Goal: Task Accomplishment & Management: Use online tool/utility

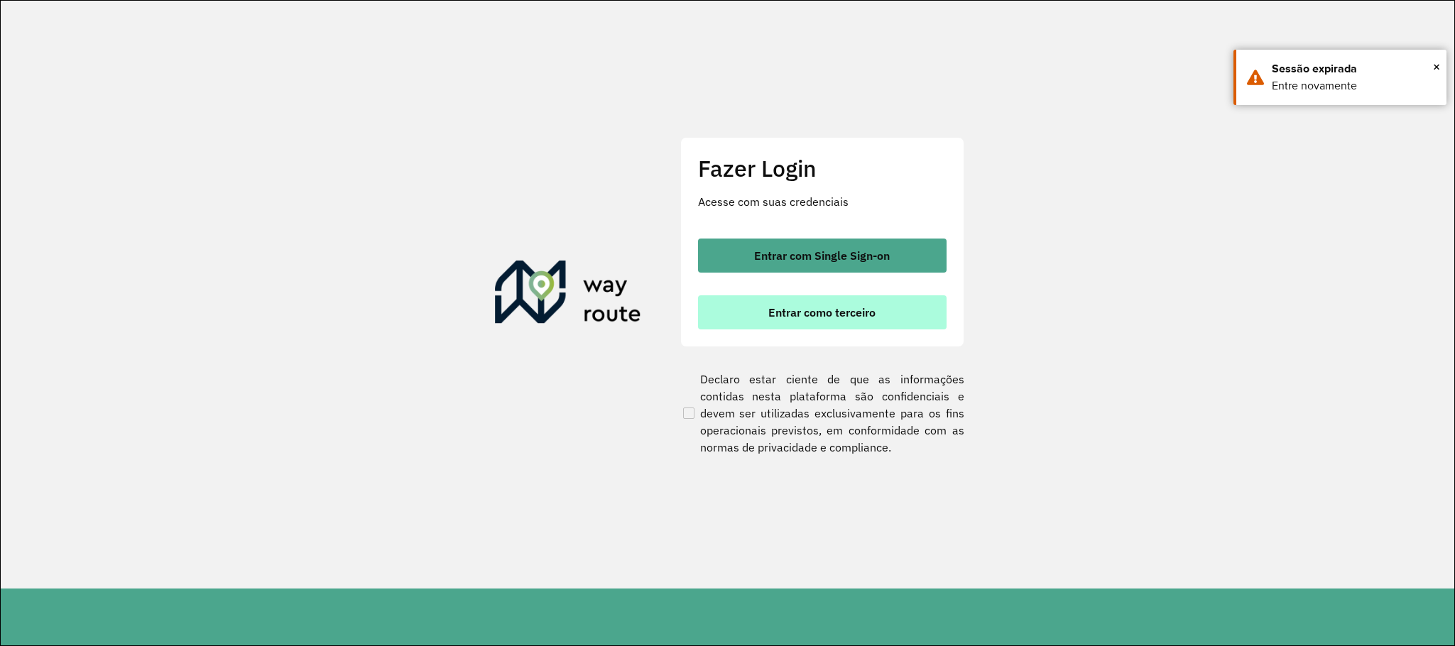
click at [860, 312] on span "Entrar como terceiro" at bounding box center [821, 312] width 107 height 11
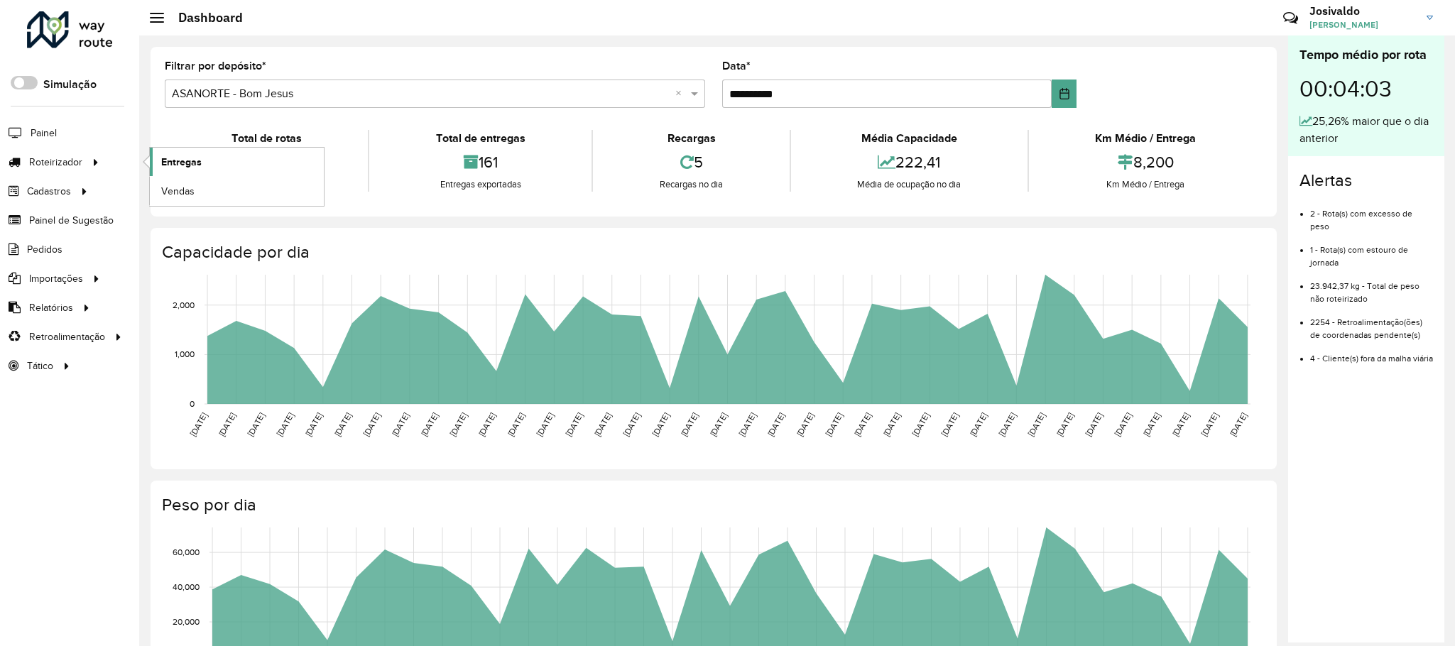
click at [204, 168] on link "Entregas" at bounding box center [237, 162] width 174 height 28
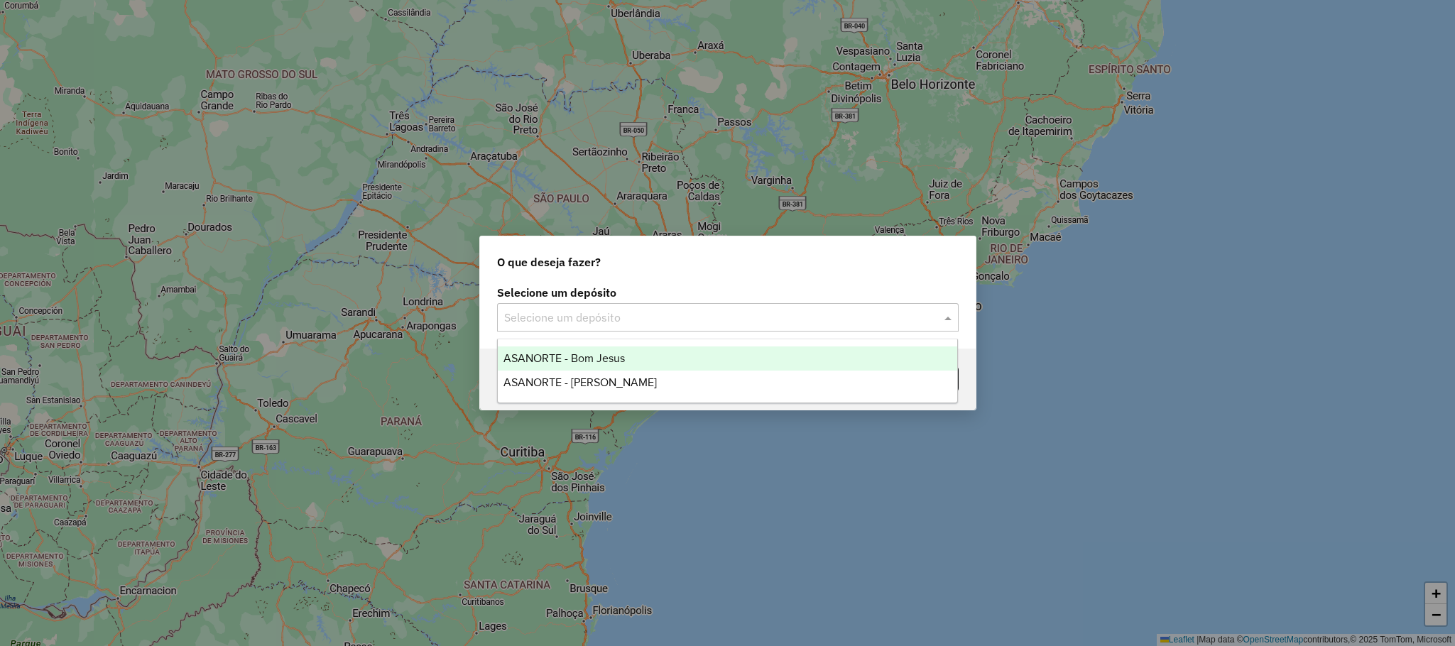
click at [943, 313] on span at bounding box center [950, 317] width 18 height 17
click at [635, 358] on div "ASANORTE - Bom Jesus" at bounding box center [727, 358] width 459 height 24
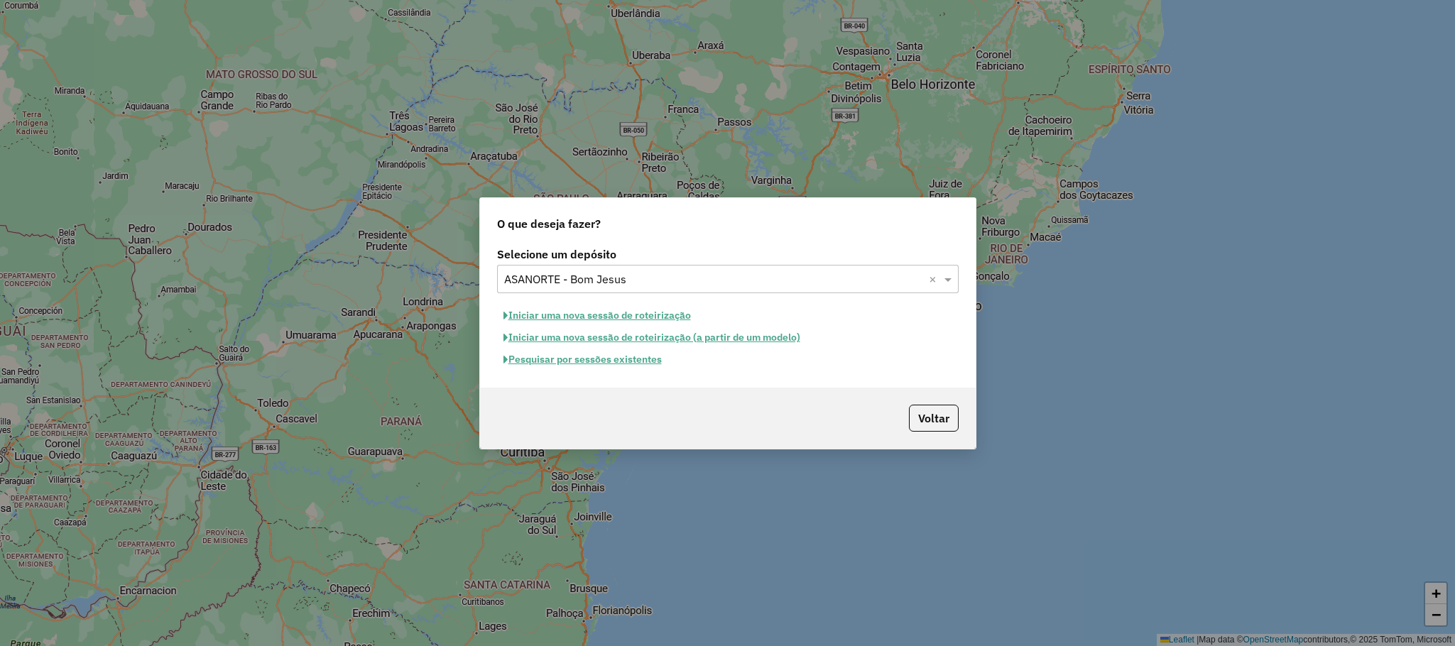
click at [603, 356] on button "Pesquisar por sessões existentes" at bounding box center [582, 360] width 171 height 22
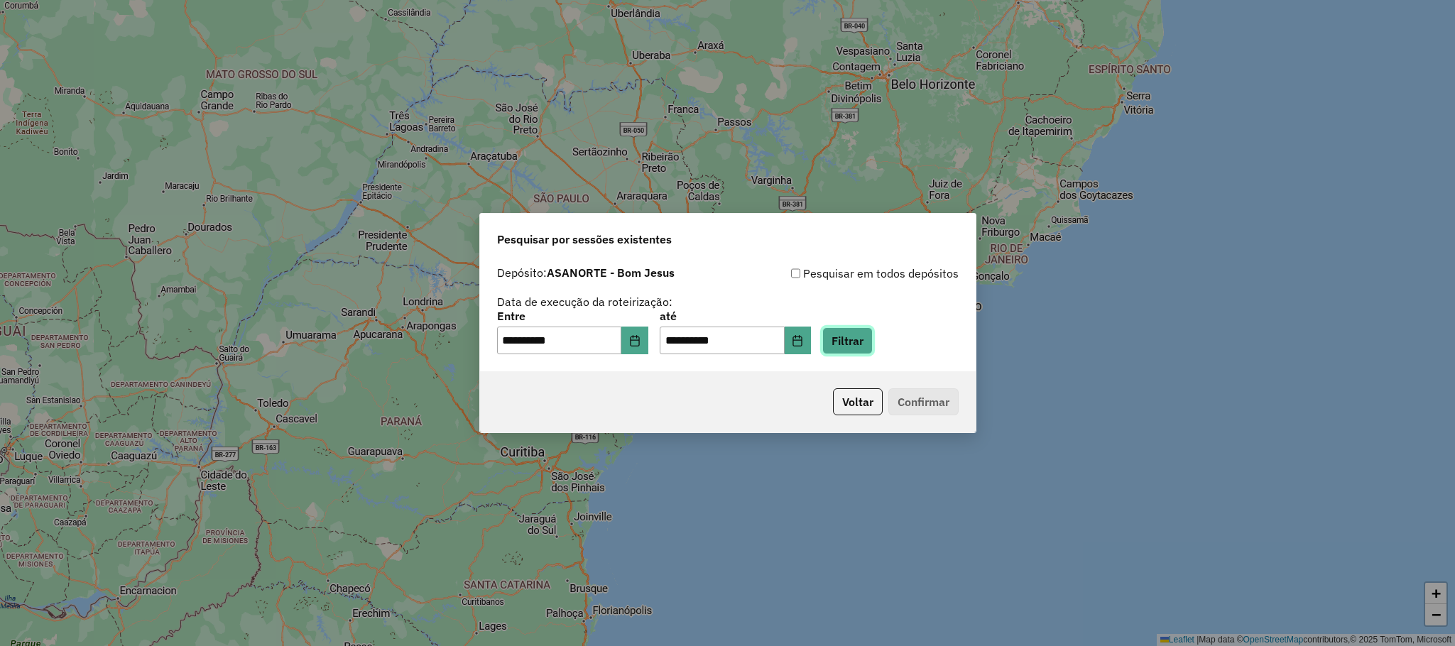
click at [871, 332] on button "Filtrar" at bounding box center [847, 340] width 50 height 27
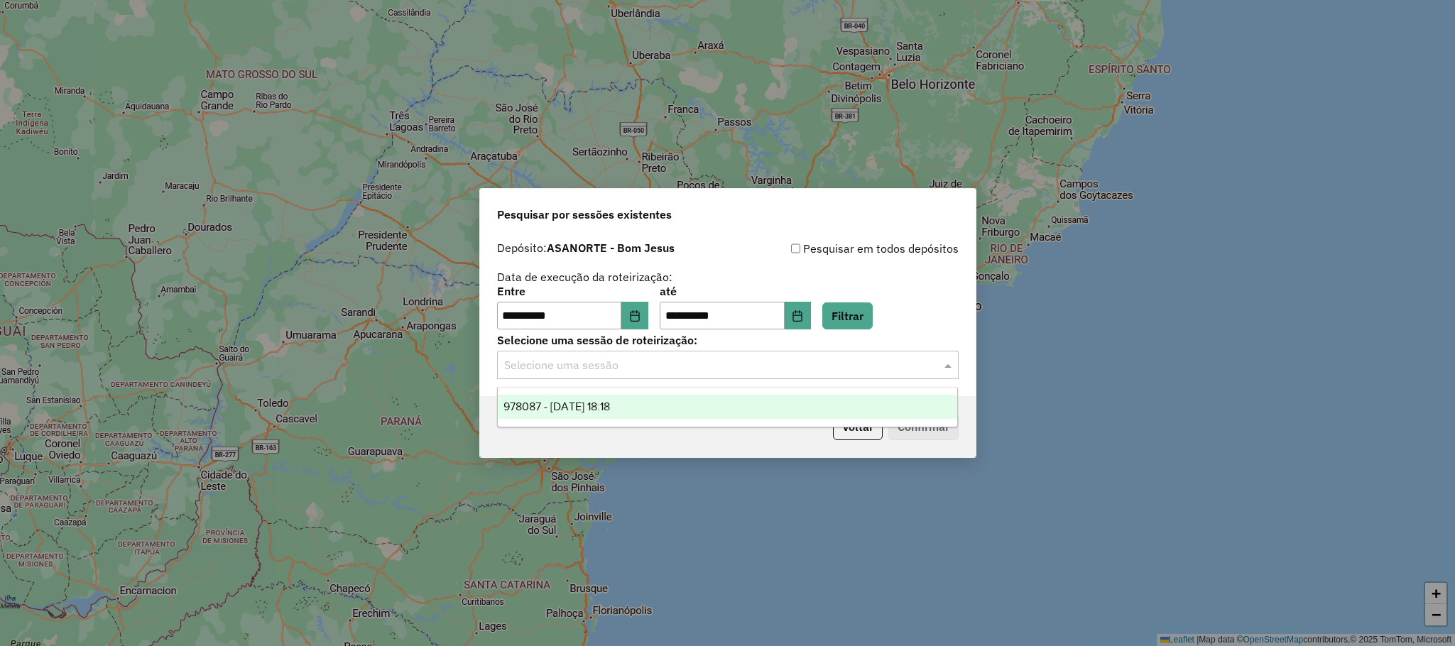
click at [897, 367] on input "text" at bounding box center [713, 365] width 419 height 17
click at [650, 412] on div "978087 - 12/08/2025 18:18" at bounding box center [727, 407] width 459 height 24
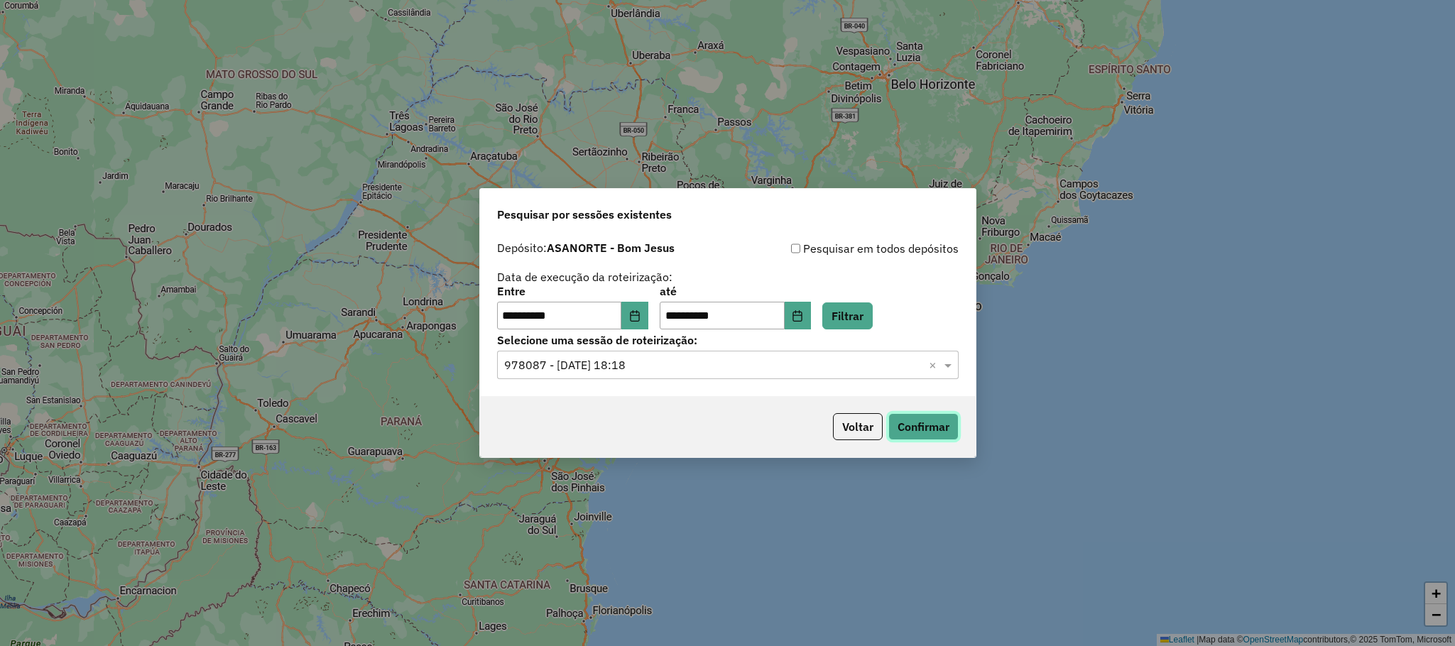
click at [912, 430] on button "Confirmar" at bounding box center [923, 426] width 70 height 27
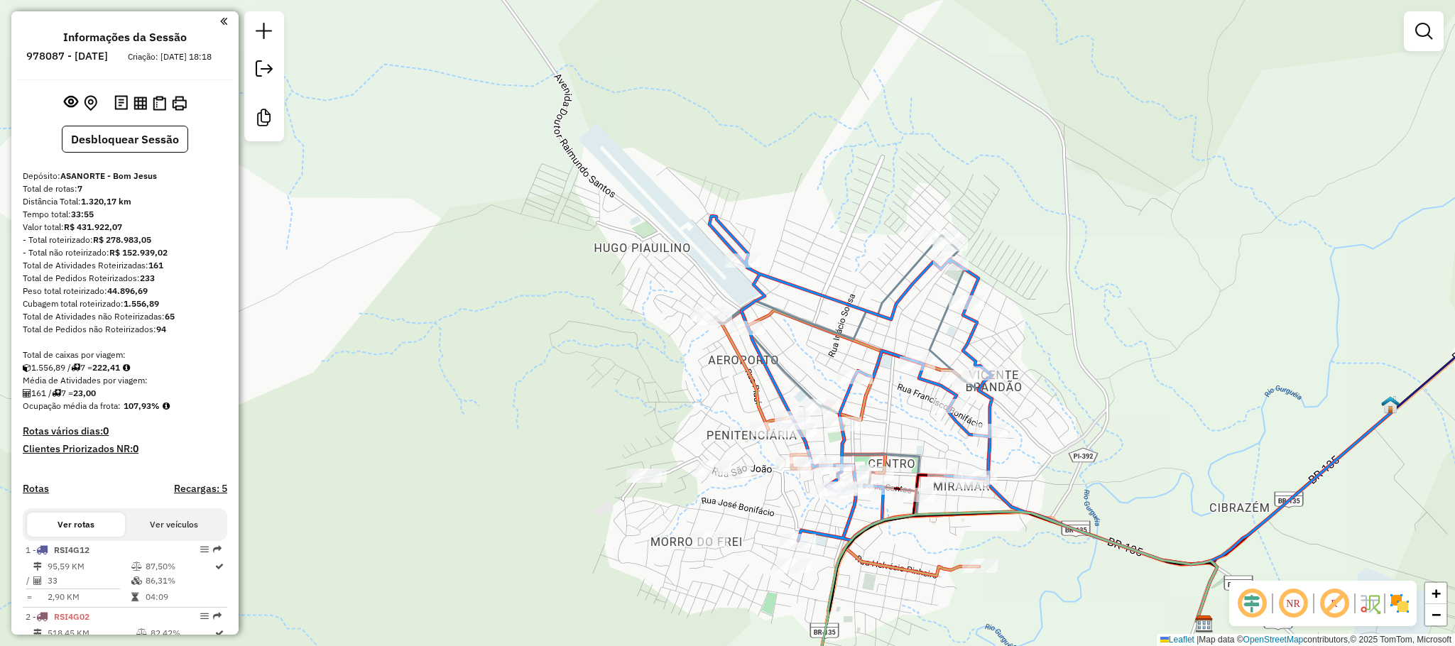
click at [740, 375] on icon at bounding box center [847, 443] width 264 height 266
select select "**********"
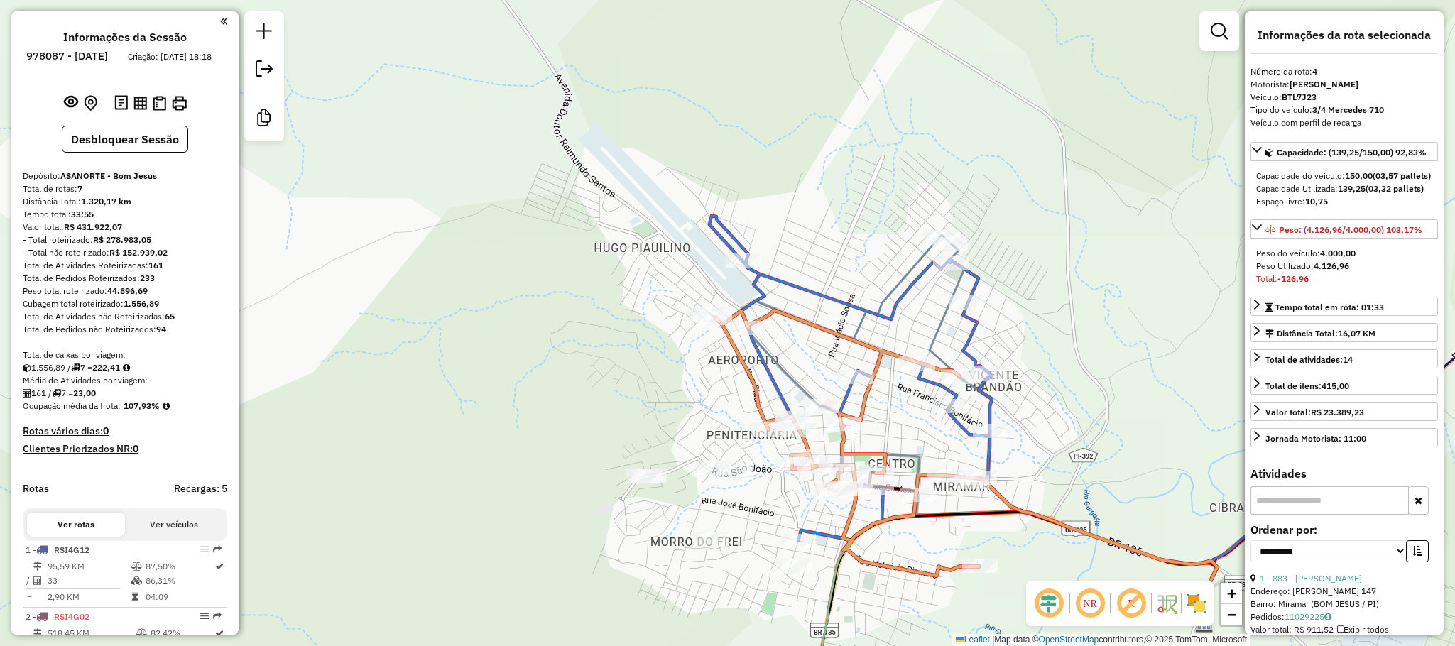
scroll to position [635, 0]
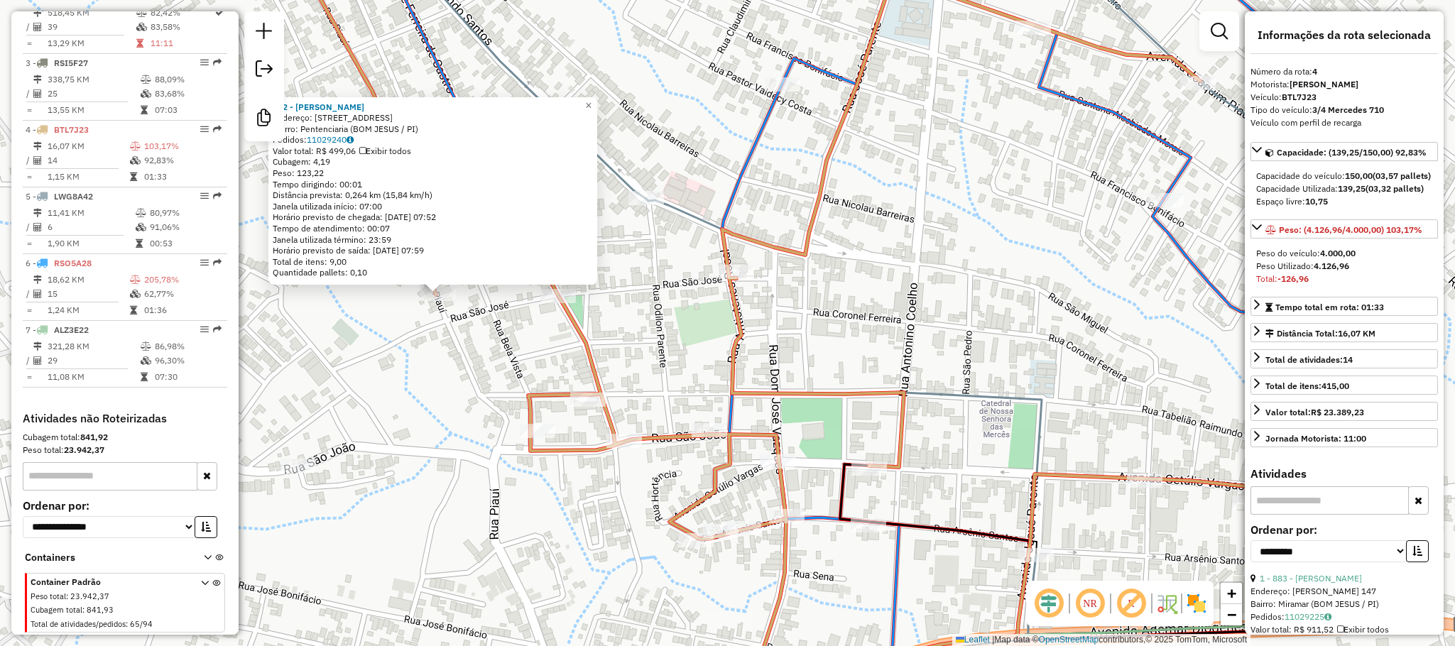
drag, startPoint x: 1169, startPoint y: 330, endPoint x: 904, endPoint y: 313, distance: 266.1
click at [903, 313] on div "122 - MERCADO SOUSA Endereço: R PIAUI 47 Bairro: Pentenciaria (BOM JESUS / PI) …" at bounding box center [727, 323] width 1455 height 646
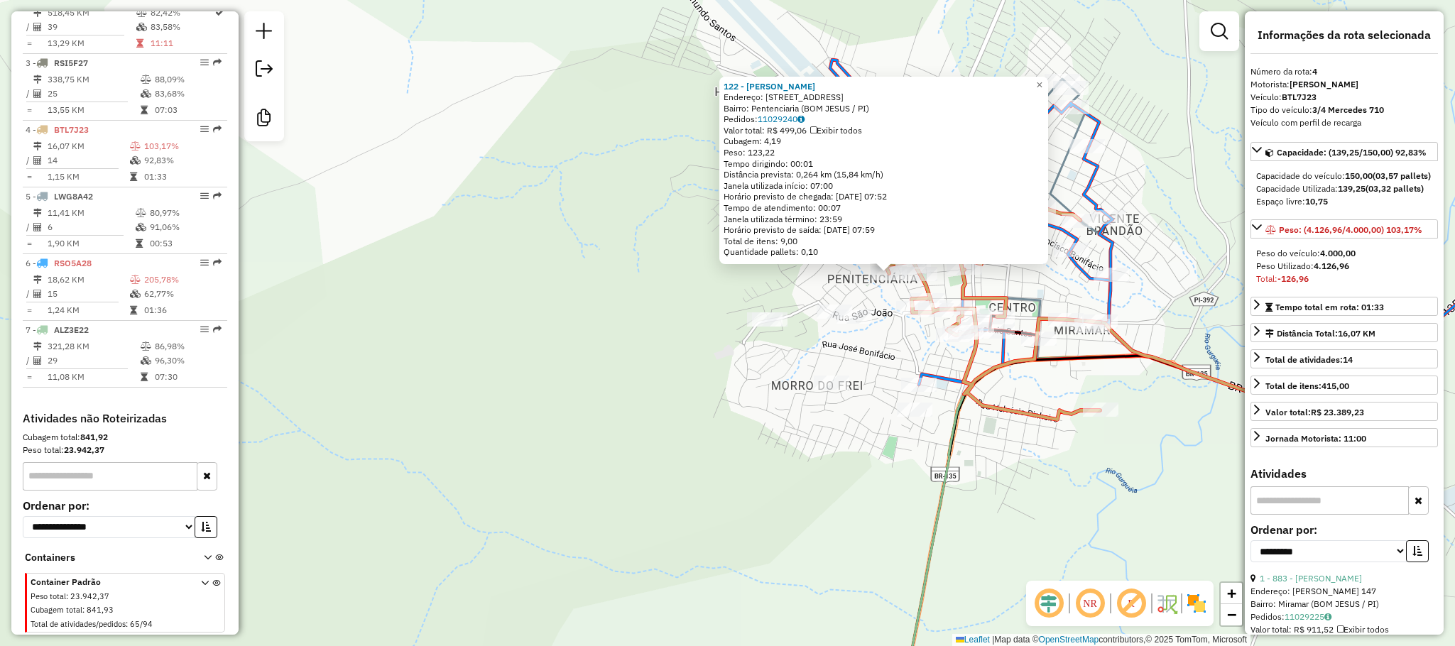
click at [662, 327] on div "122 - MERCADO SOUSA Endereço: R PIAUI 47 Bairro: Pentenciaria (BOM JESUS / PI) …" at bounding box center [727, 323] width 1455 height 646
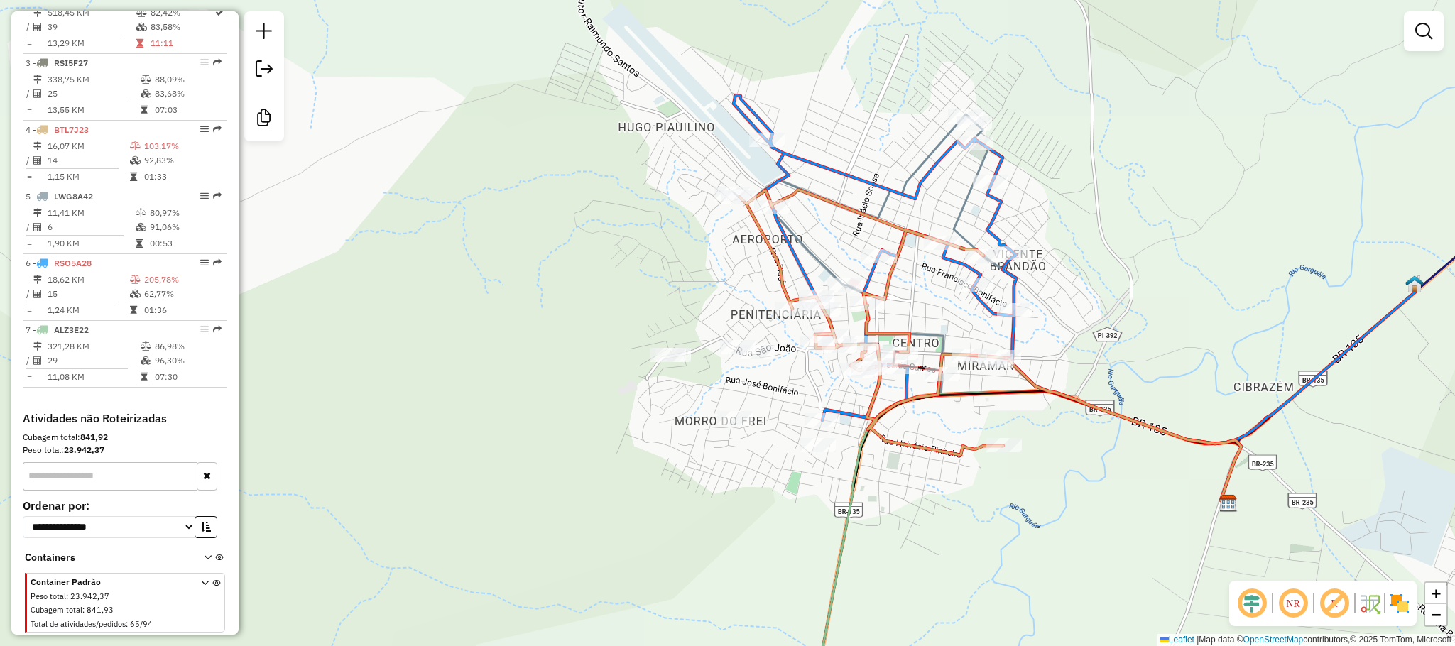
click at [814, 163] on icon at bounding box center [874, 257] width 283 height 325
select select "**********"
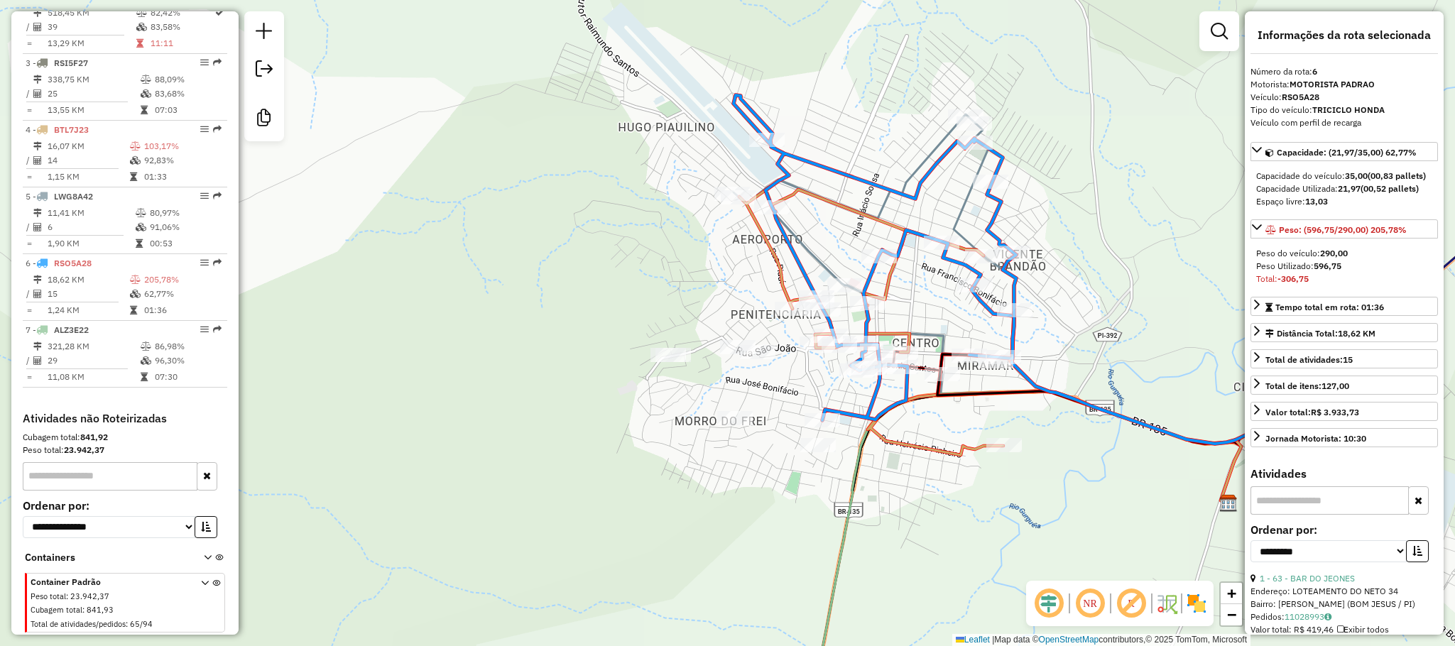
click at [779, 261] on icon at bounding box center [871, 323] width 264 height 266
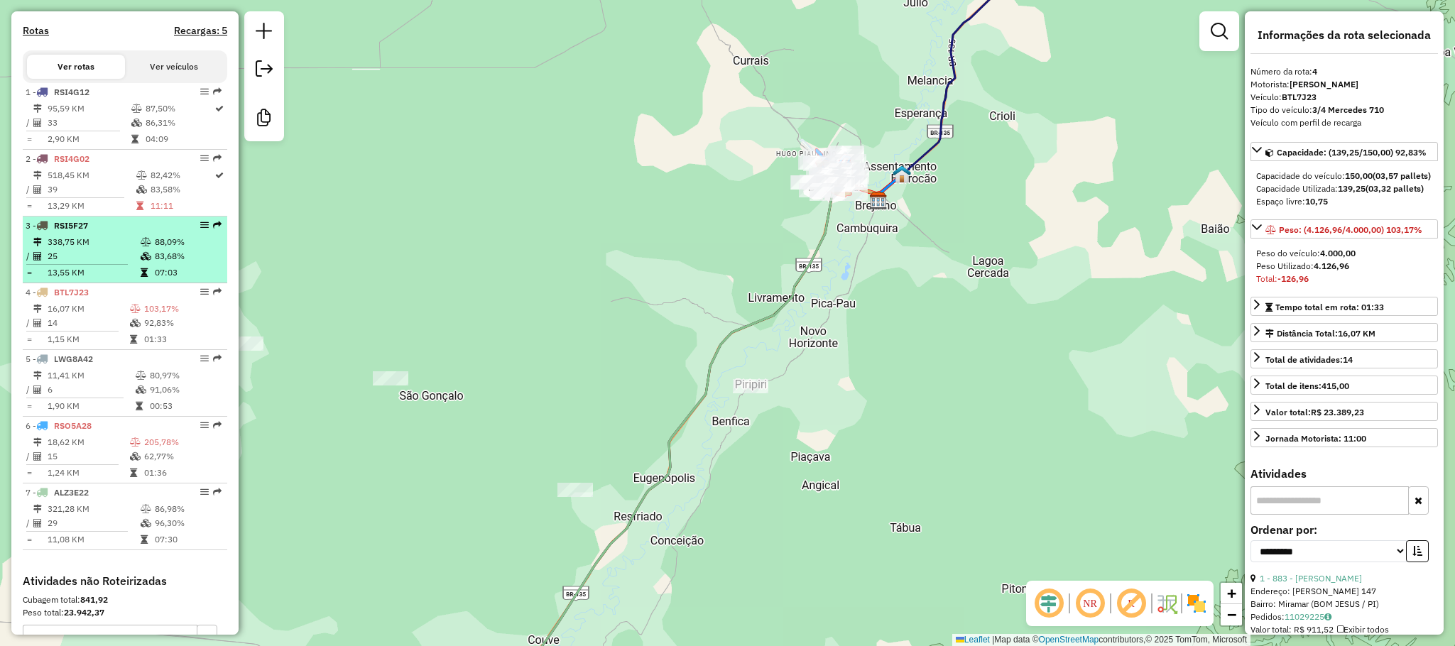
scroll to position [422, 0]
